Goal: Task Accomplishment & Management: Manage account settings

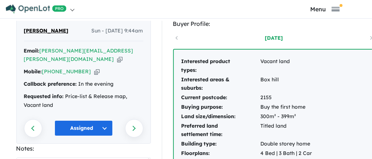
scroll to position [9, 1]
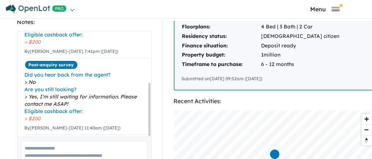
scroll to position [153, 0]
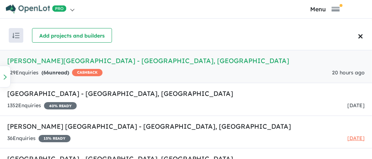
click at [58, 71] on strong "( 66 unread)" at bounding box center [55, 72] width 28 height 7
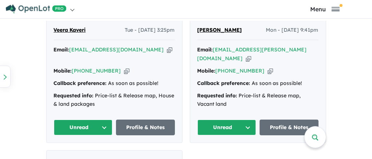
scroll to position [486, 0]
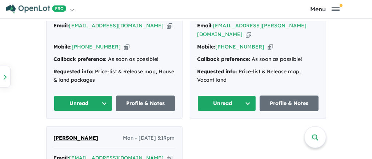
click at [102, 100] on button "Unread" at bounding box center [83, 103] width 59 height 16
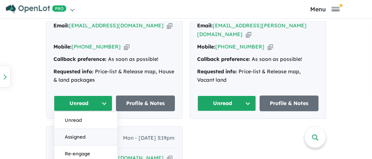
click at [72, 134] on button "Assigned" at bounding box center [85, 137] width 63 height 17
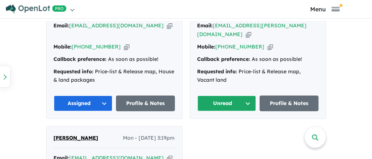
click at [248, 101] on button "Unread" at bounding box center [227, 103] width 59 height 16
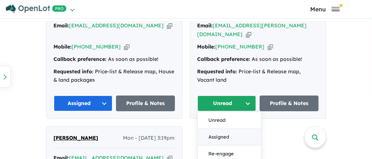
click at [213, 137] on button "Assigned" at bounding box center [229, 137] width 63 height 17
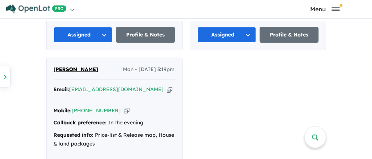
scroll to position [597, 0]
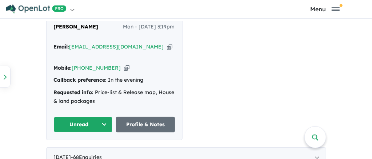
click at [104, 116] on button "Unread" at bounding box center [83, 124] width 59 height 16
click at [77, 150] on button "Assigned" at bounding box center [85, 158] width 63 height 17
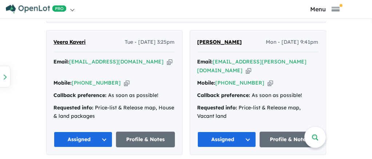
scroll to position [450, 0]
